Goal: Task Accomplishment & Management: Complete application form

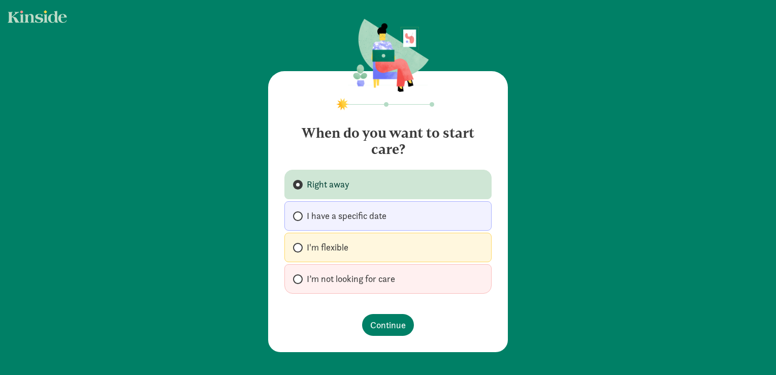
click at [351, 249] on label "I'm flexible" at bounding box center [387, 247] width 207 height 29
click at [300, 249] on input "I'm flexible" at bounding box center [296, 247] width 7 height 7
radio input "true"
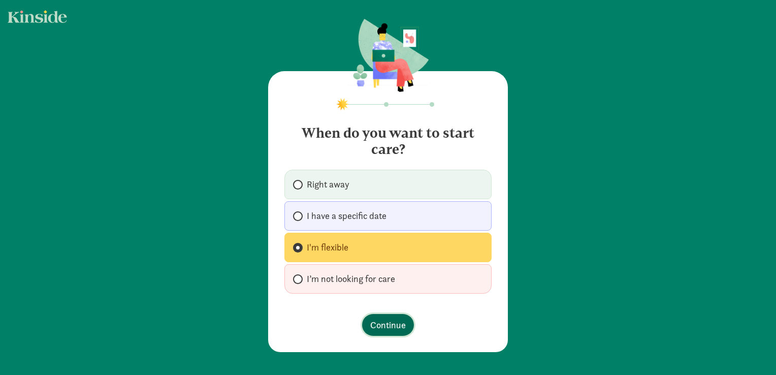
click at [378, 322] on span "Continue" at bounding box center [388, 325] width 36 height 14
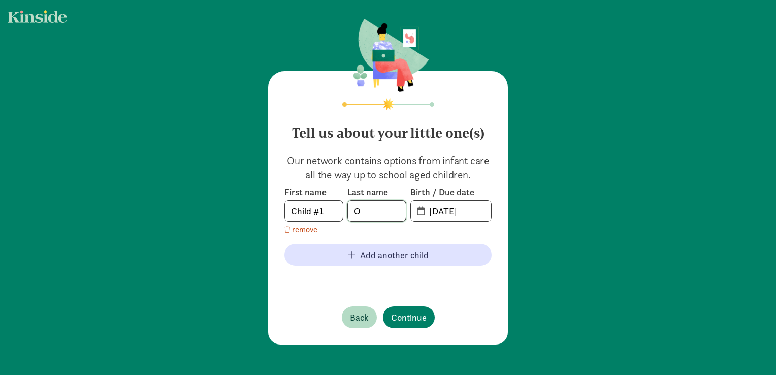
click at [374, 212] on input "O" at bounding box center [377, 211] width 58 height 20
click at [467, 213] on input "09-10-2025" at bounding box center [457, 211] width 68 height 20
click at [477, 210] on input "20-25-0910" at bounding box center [457, 211] width 68 height 20
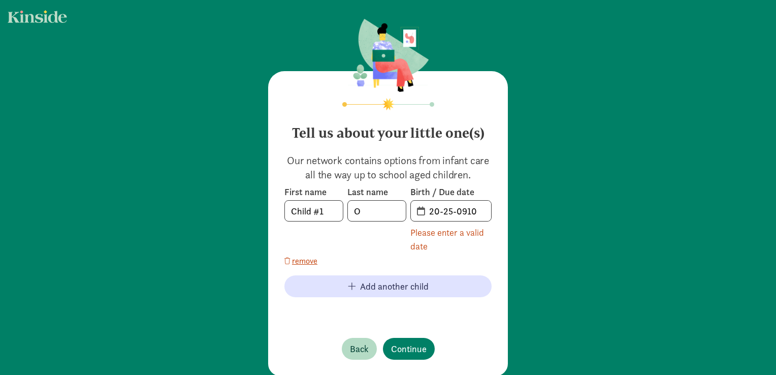
click at [419, 211] on span "20-25-0910" at bounding box center [451, 211] width 80 height 20
click at [460, 212] on input "20-25-0910" at bounding box center [457, 211] width 68 height 20
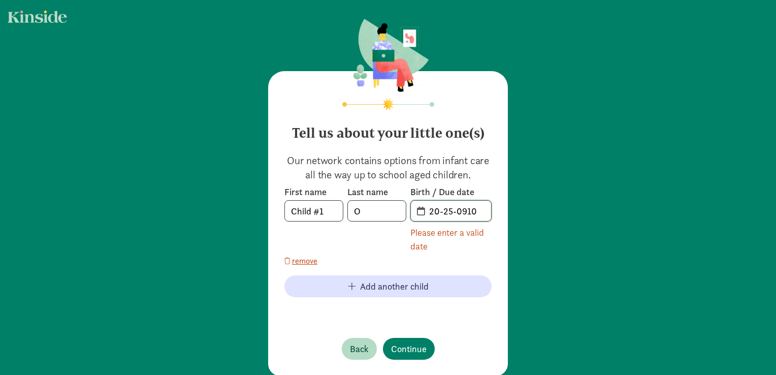
click at [473, 212] on input "20-25-0910" at bounding box center [457, 211] width 68 height 20
type input "2"
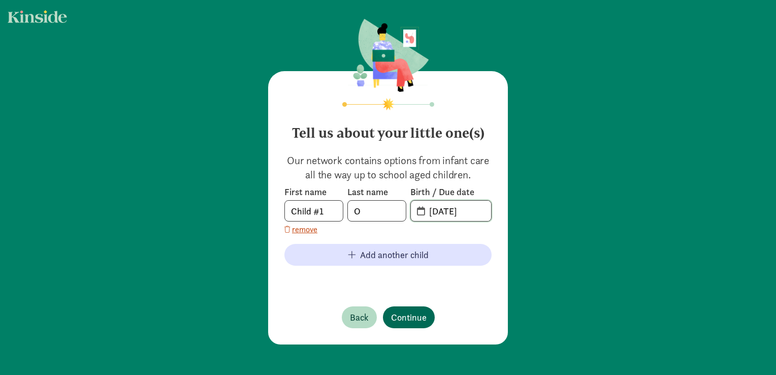
type input "10-10-2025"
click at [406, 310] on span "Continue" at bounding box center [409, 317] width 36 height 14
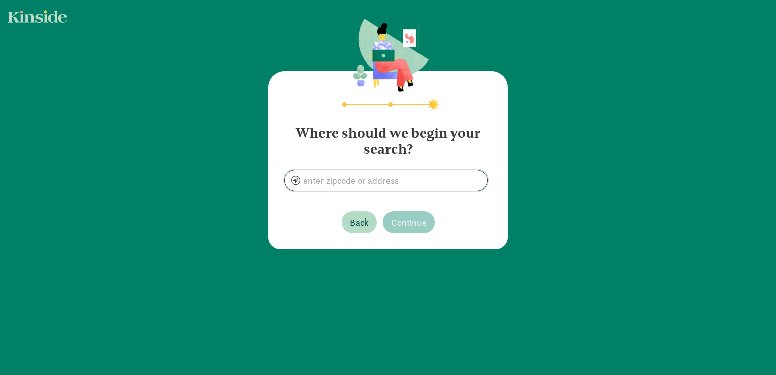
click at [365, 178] on input at bounding box center [386, 180] width 202 height 20
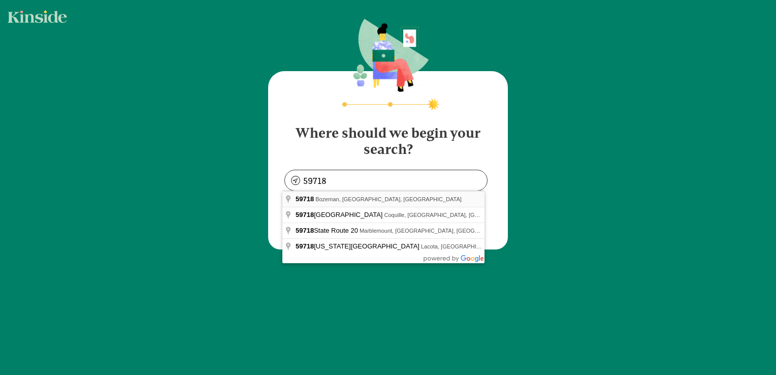
type input "Bozeman, MT 59718, USA"
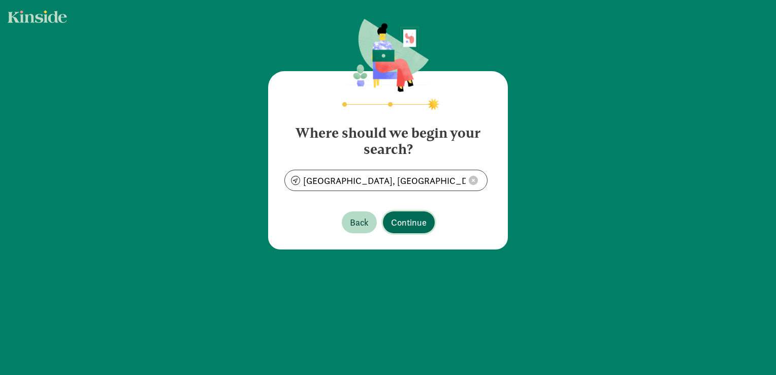
click at [389, 213] on button "Continue" at bounding box center [409, 222] width 52 height 22
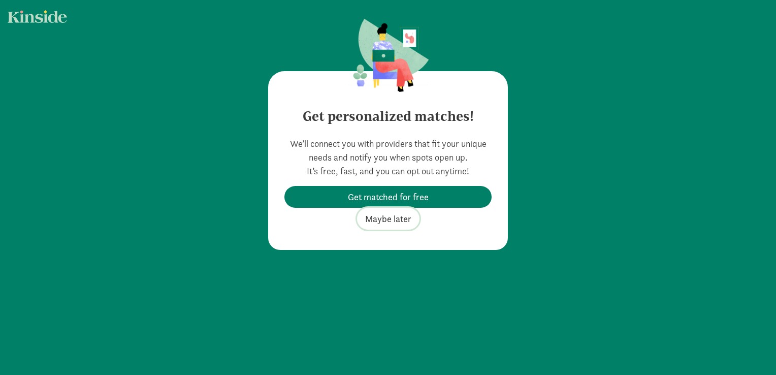
click at [385, 220] on span "Maybe later" at bounding box center [388, 219] width 46 height 14
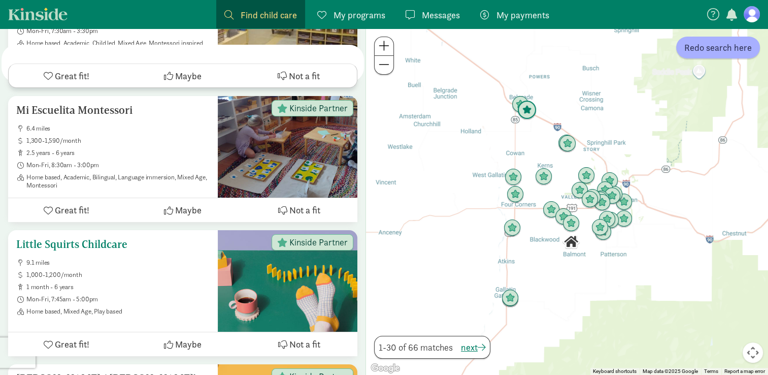
scroll to position [3924, 0]
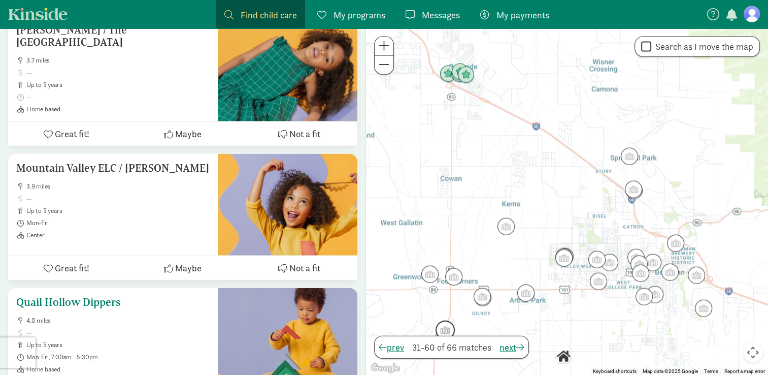
scroll to position [2230, 0]
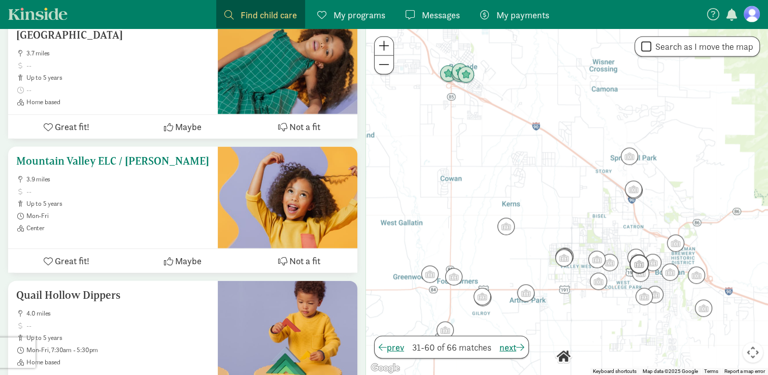
click at [130, 158] on h5 "Mountain Valley ELC / [PERSON_NAME]" at bounding box center [112, 161] width 193 height 12
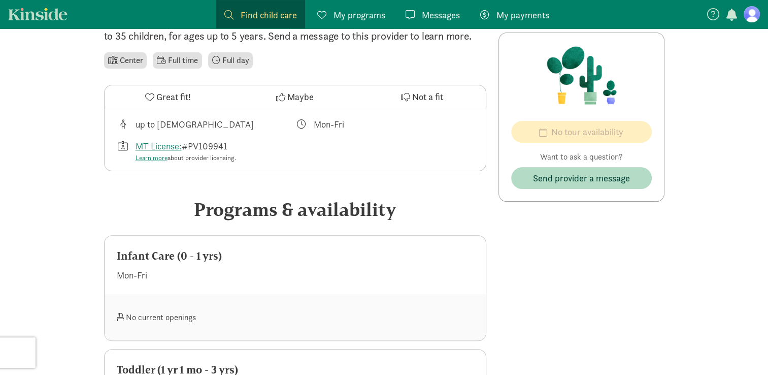
scroll to position [268, 0]
click at [172, 143] on link "MT License:" at bounding box center [159, 146] width 46 height 12
